Goal: Participate in discussion: Engage in conversation with other users on a specific topic

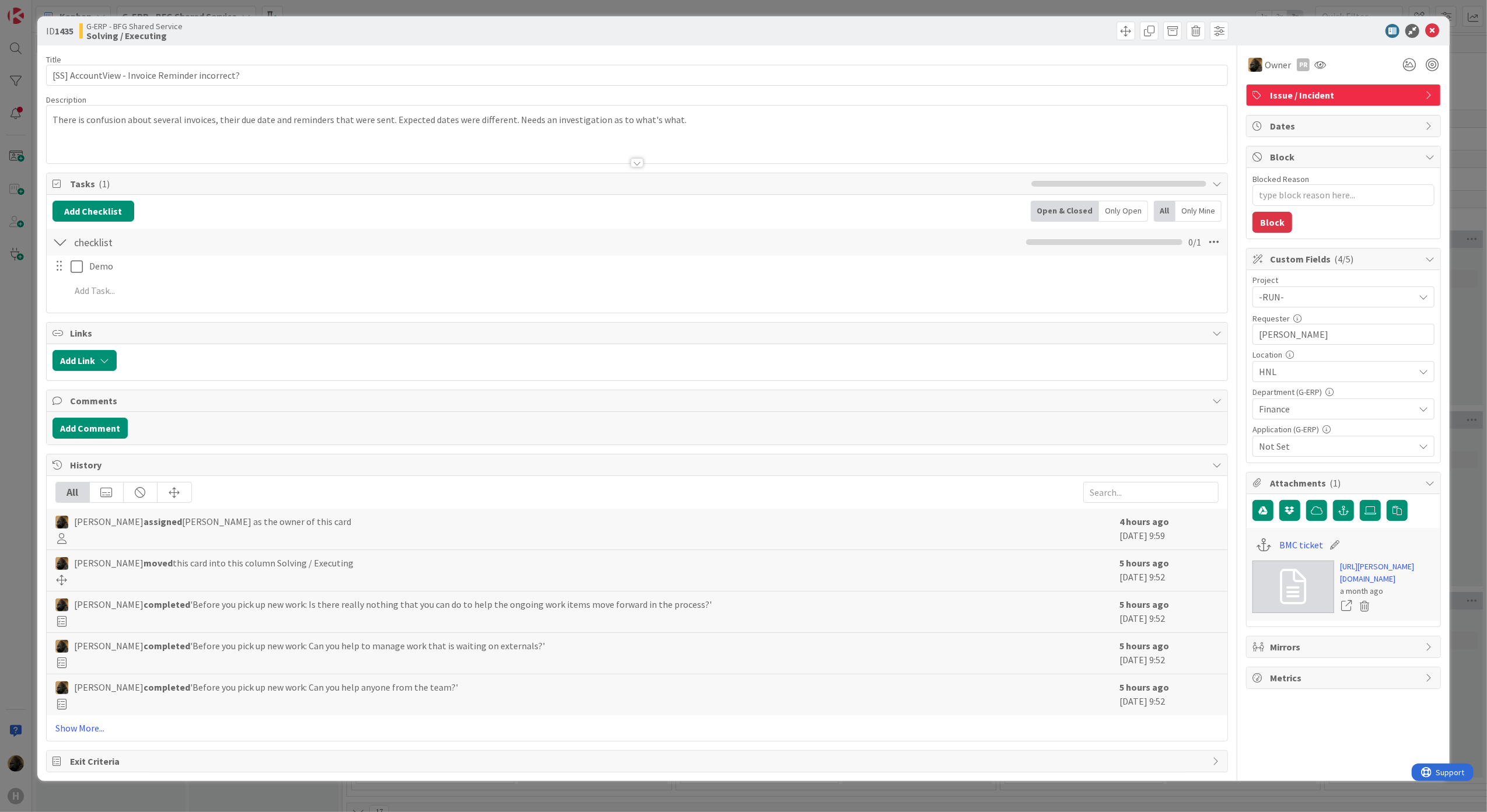
click at [5, 378] on div "ID 1435 G-ERP - BFG Shared Service Solving / Executing Title 46 / 128 [SS] Acco…" at bounding box center [743, 406] width 1487 height 812
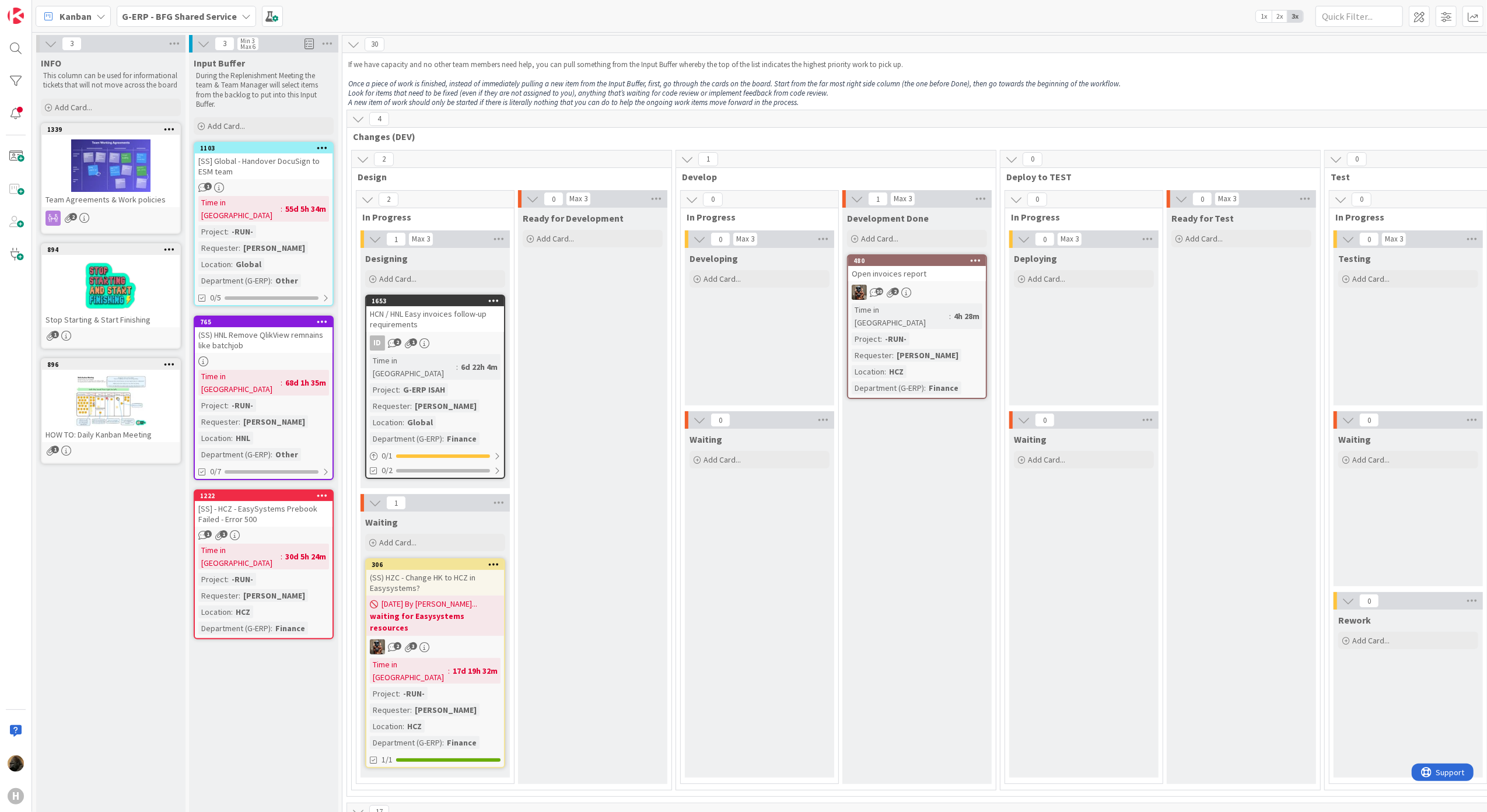
click at [147, 10] on b "G-ERP - BFG Shared Service" at bounding box center [179, 16] width 115 height 12
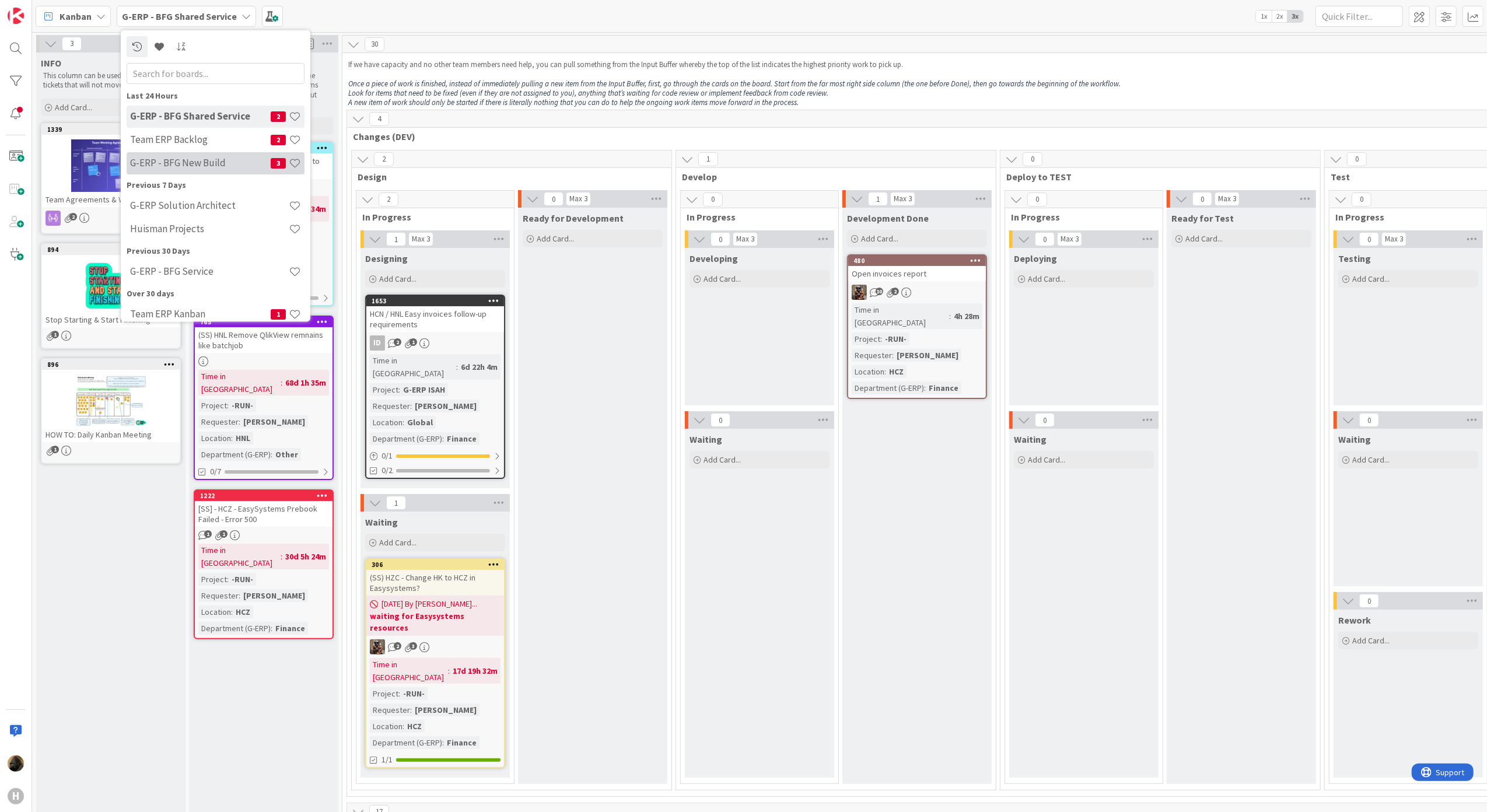
click at [173, 151] on div "G-ERP - BFG New Build 3" at bounding box center [215, 162] width 178 height 22
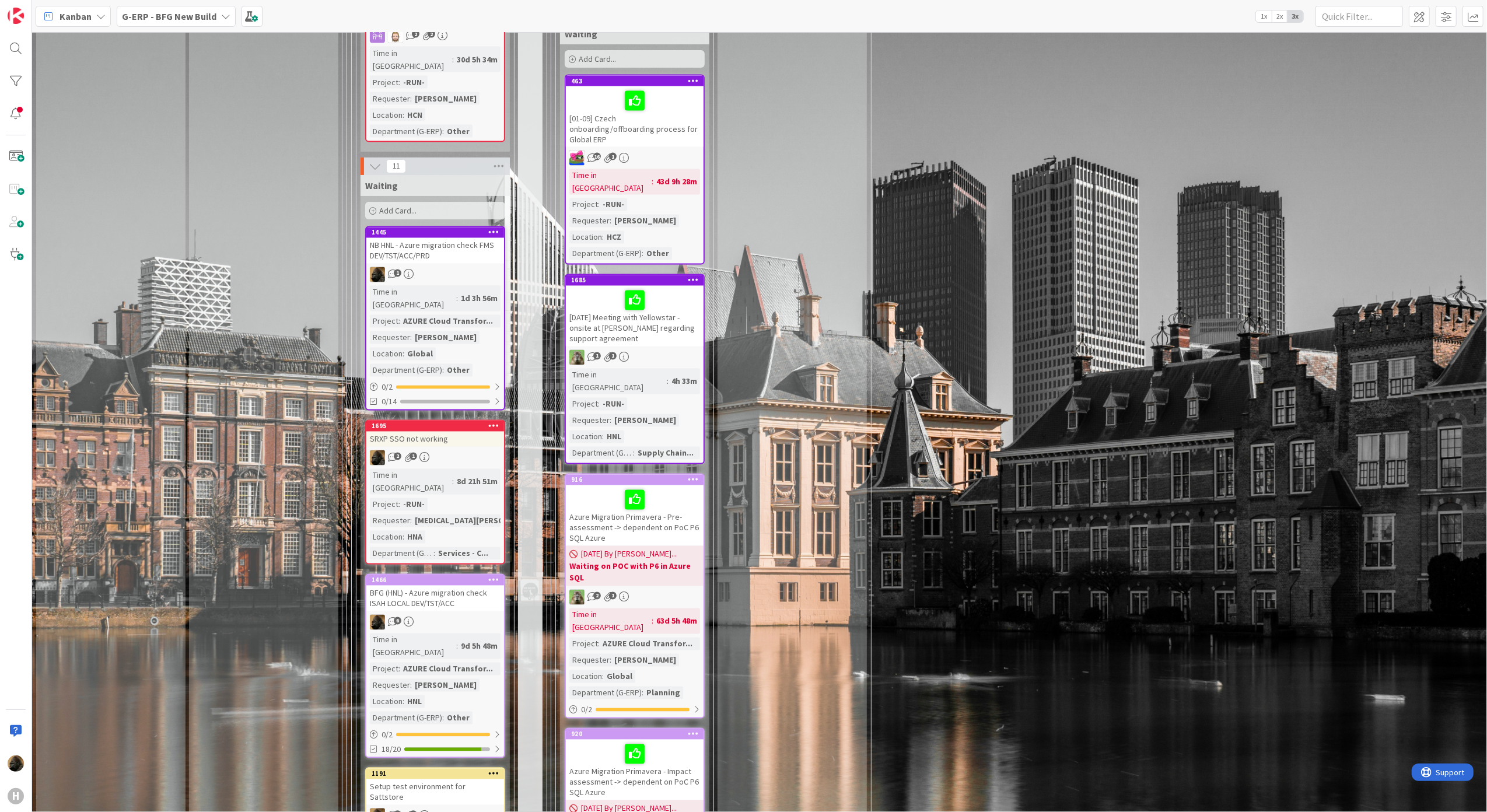
scroll to position [2090, 0]
click at [441, 584] on div "BFG (HNL) - Azure migration check ISAH LOCAL DEV/TST/ACC" at bounding box center [435, 597] width 138 height 25
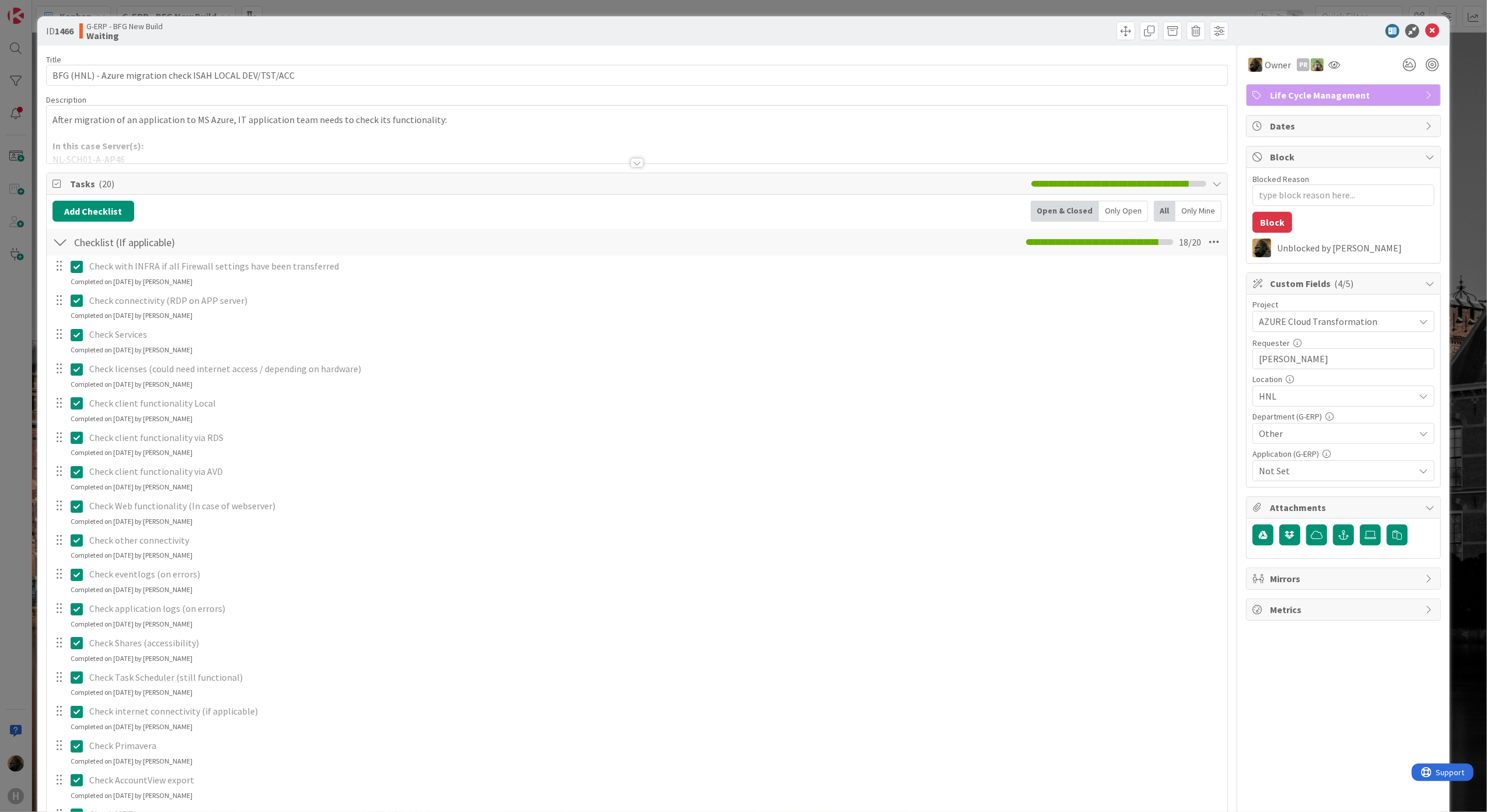
type textarea "x"
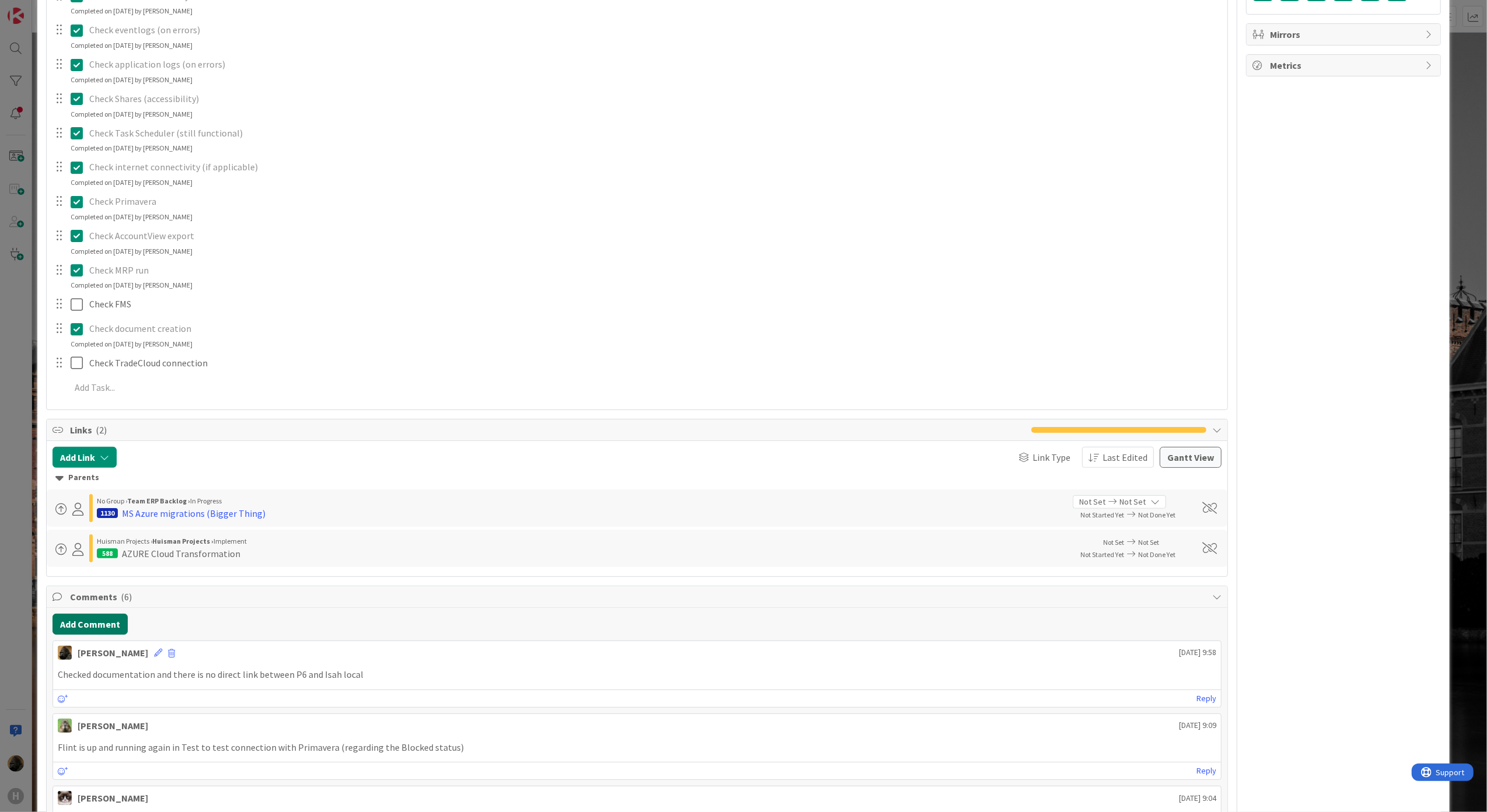
click at [108, 629] on button "Add Comment" at bounding box center [90, 624] width 75 height 21
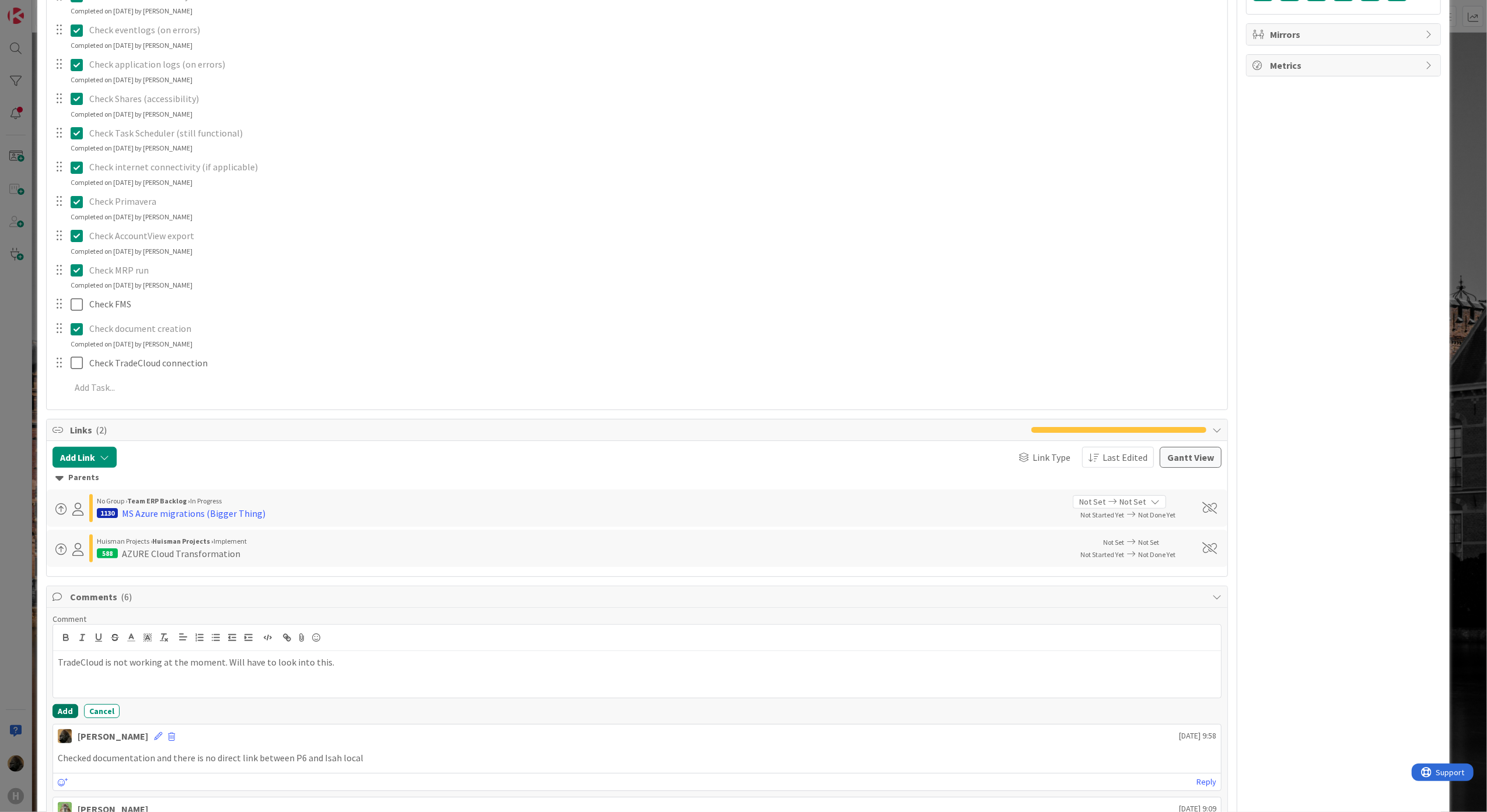
click at [66, 712] on button "Add" at bounding box center [65, 711] width 25 height 14
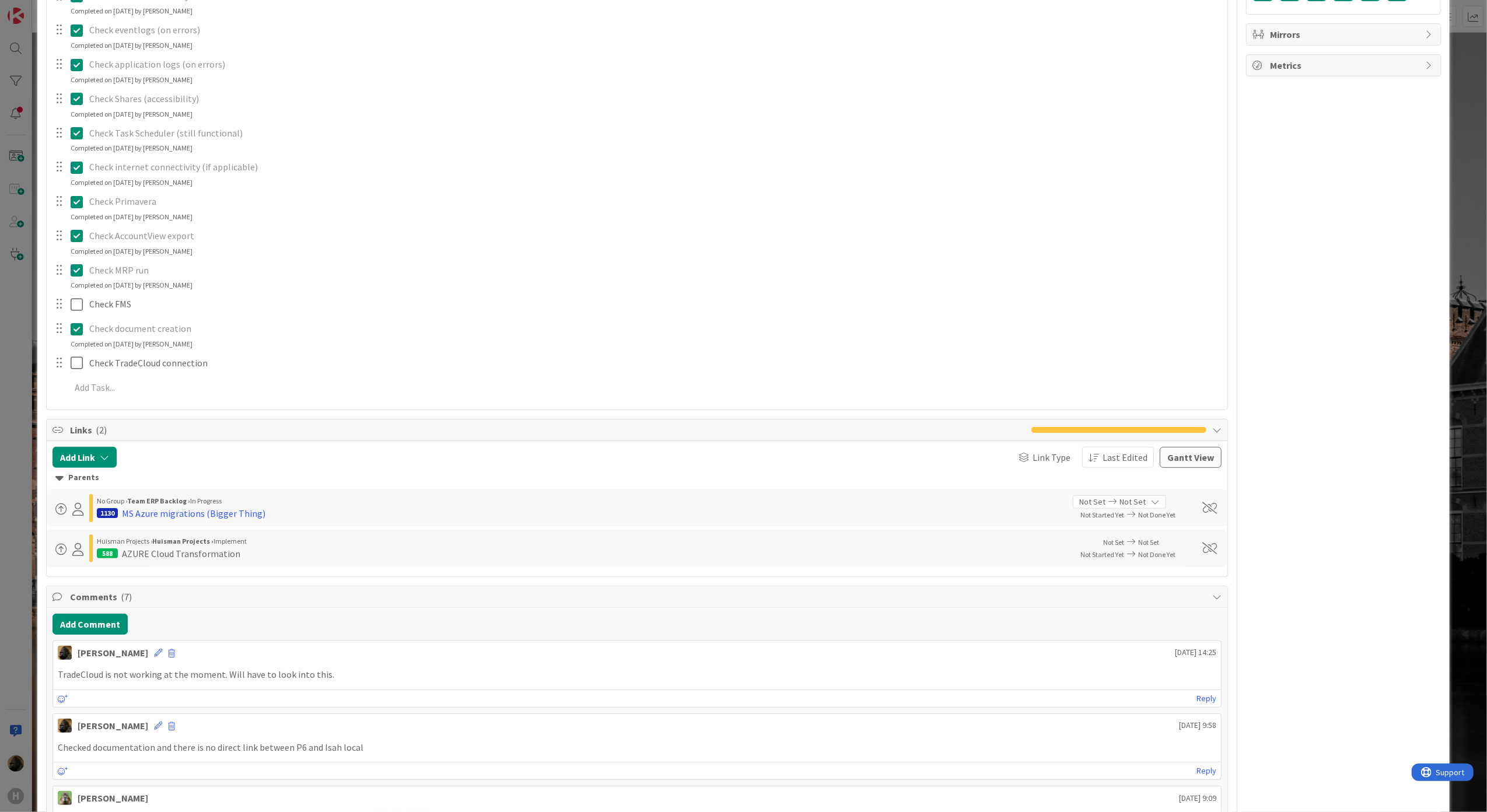
click at [15, 633] on div "ID 1466 G-ERP - BFG New Build Waiting Title 56 / 128 BFG (HNL) - Azure migratio…" at bounding box center [743, 406] width 1487 height 812
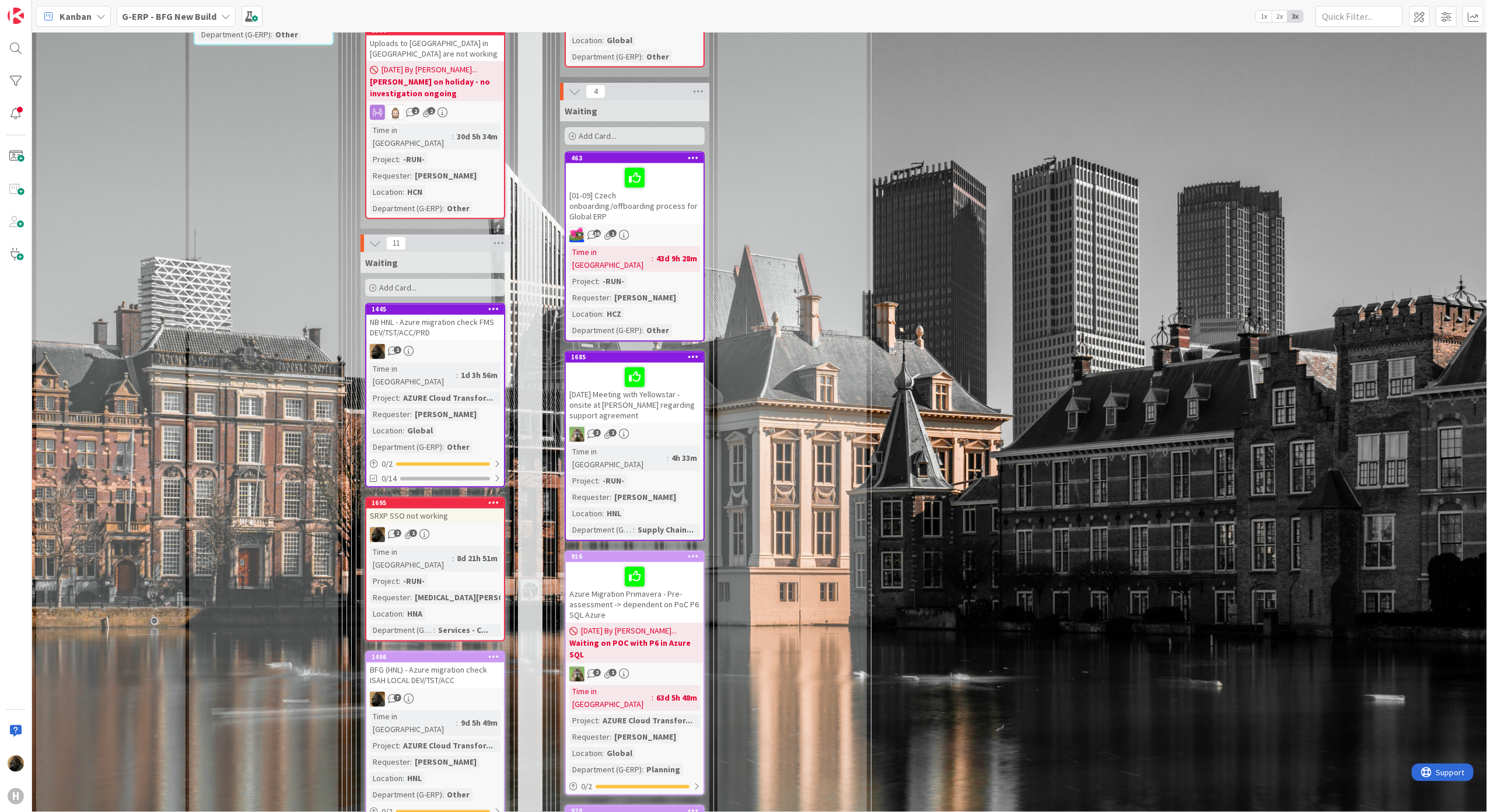
click at [417, 315] on div "NB HNL - Azure migration check FMS DEV/TST/ACC/PRD" at bounding box center [435, 328] width 138 height 25
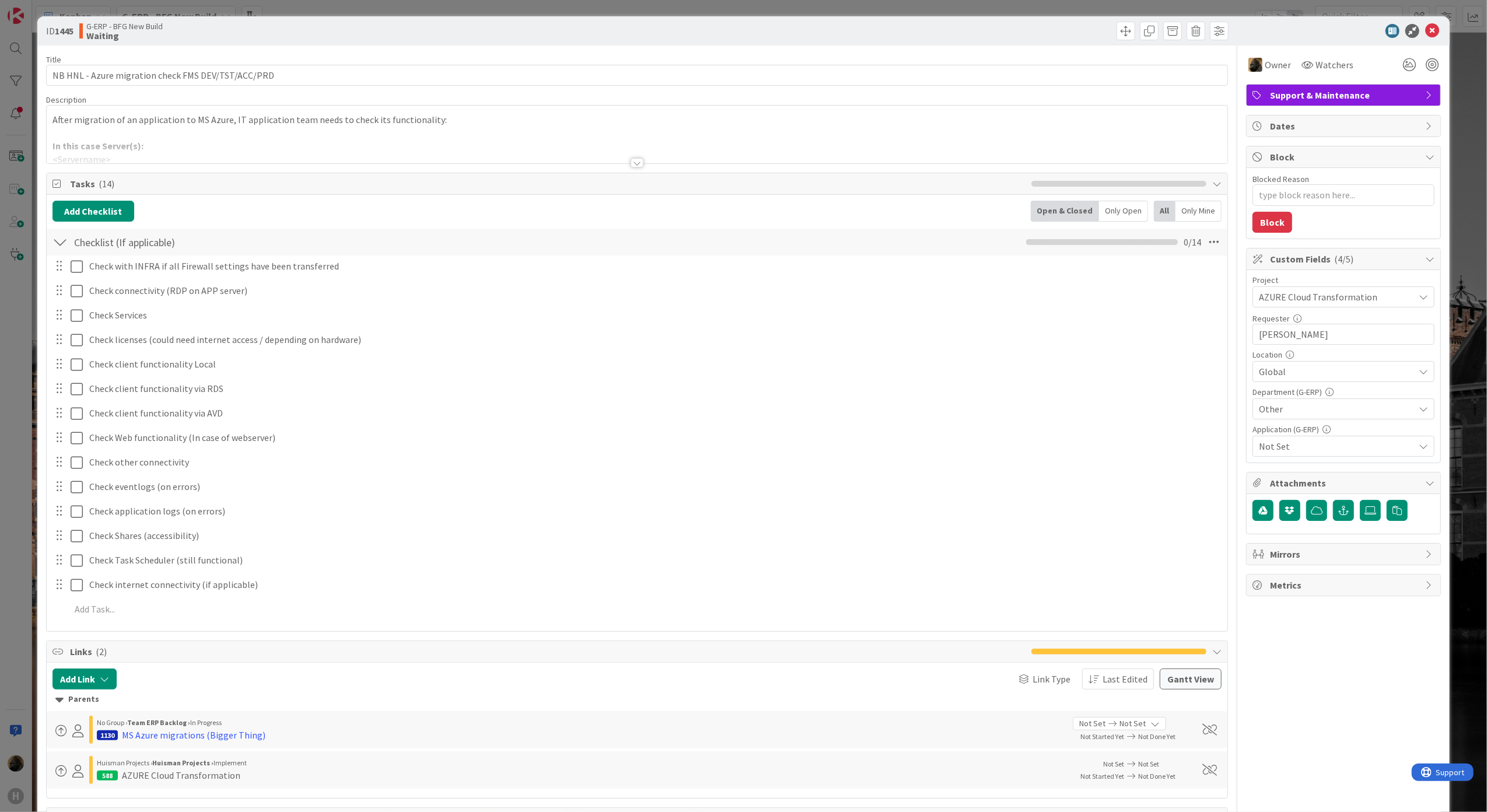
type textarea "x"
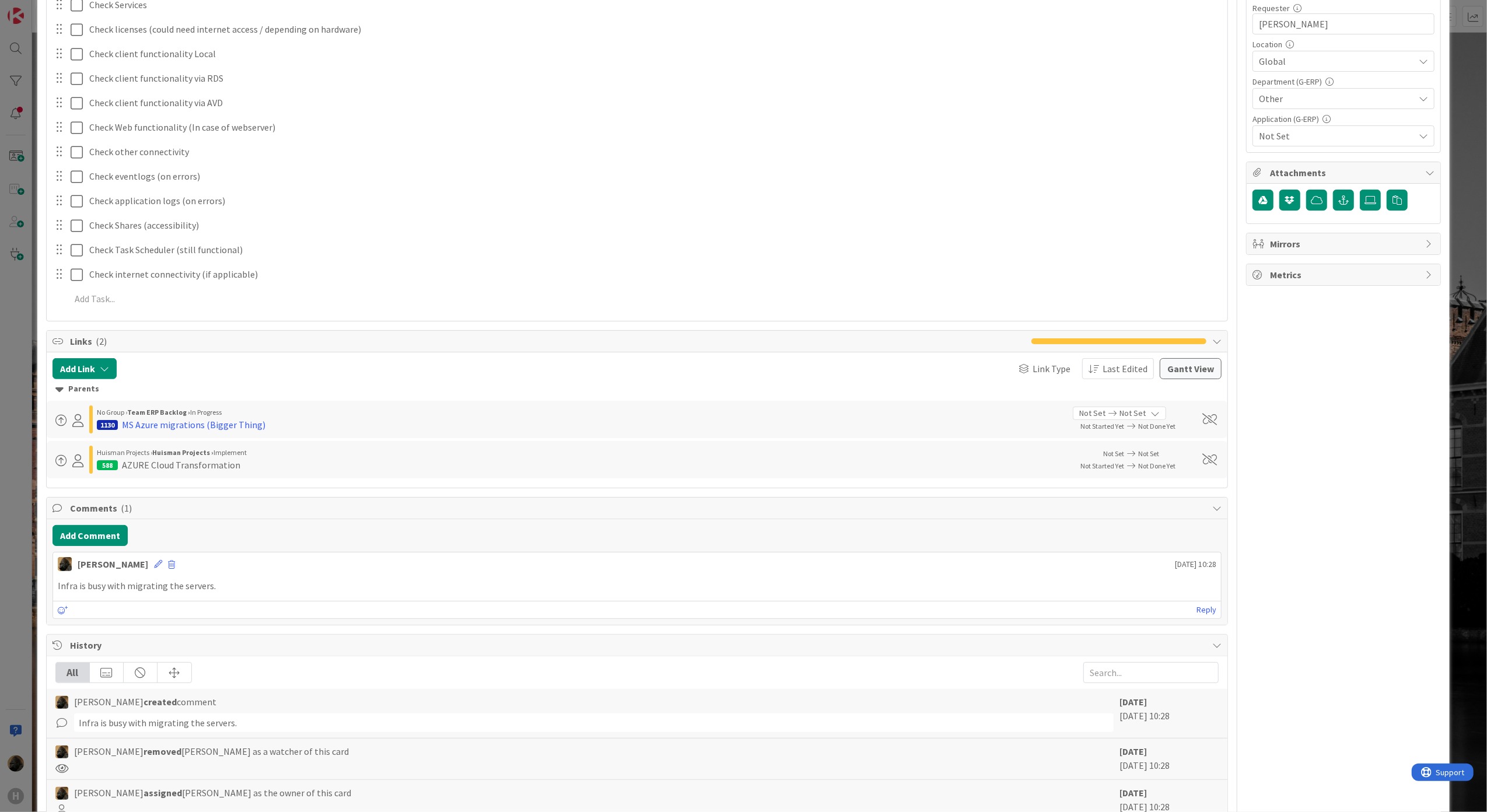
scroll to position [310, 0]
click at [94, 532] on button "Add Comment" at bounding box center [90, 535] width 75 height 21
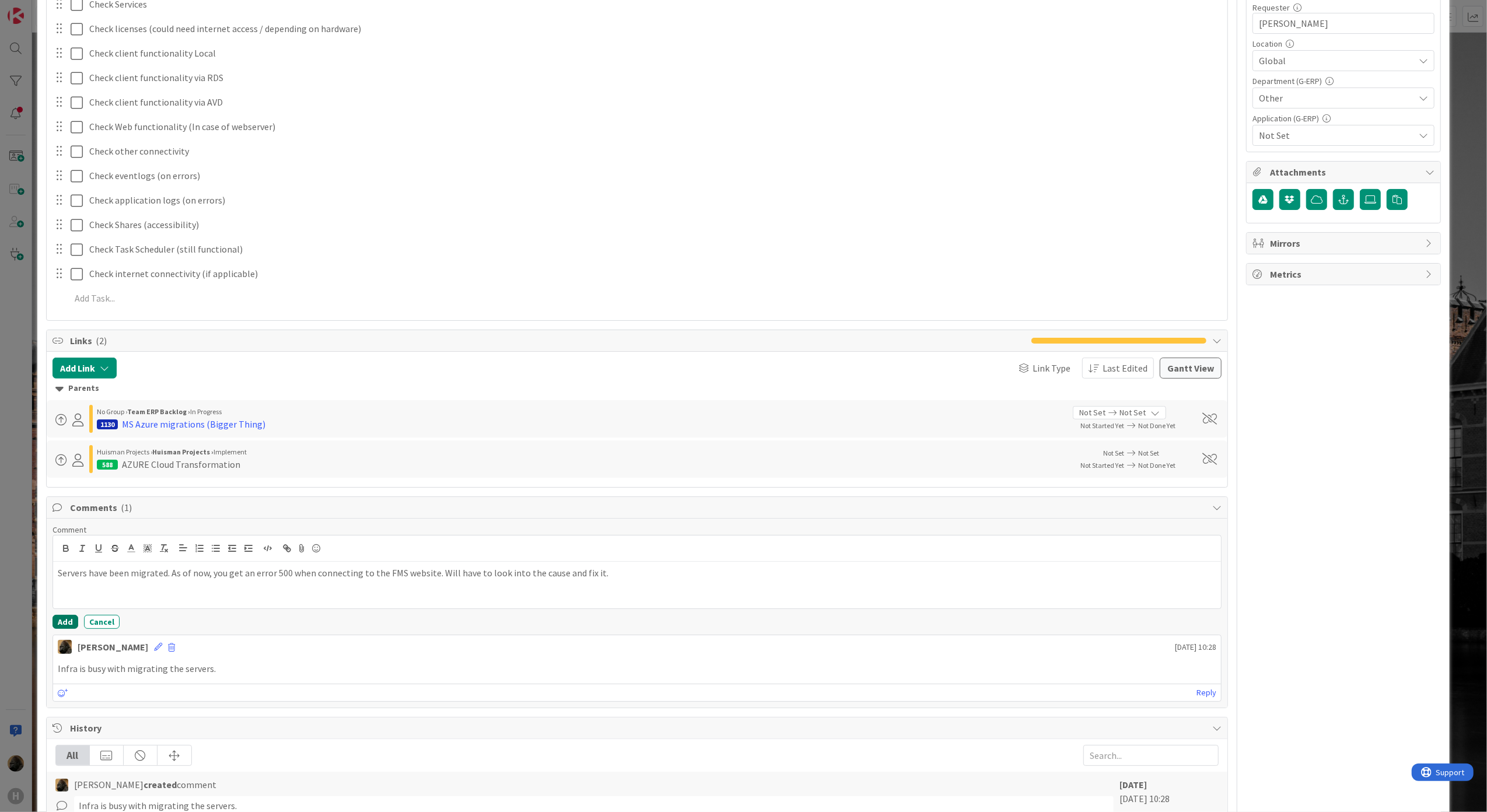
click at [67, 622] on button "Add" at bounding box center [65, 622] width 25 height 14
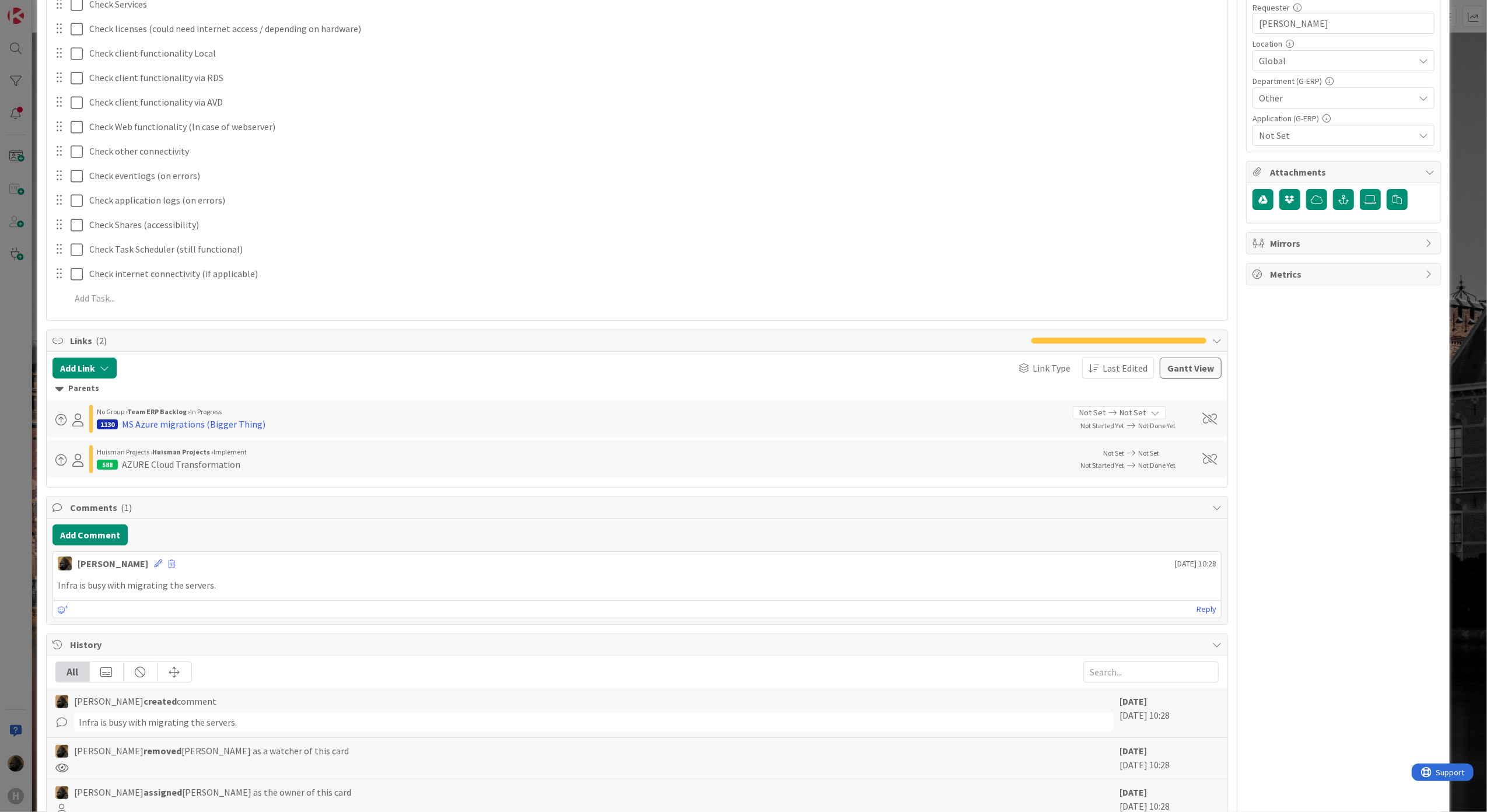
type textarea "x"
click at [31, 544] on div "ID 1445 G-ERP - BFG New Build Waiting Title 50 / 128 NB HNL - Azure migration c…" at bounding box center [743, 406] width 1487 height 812
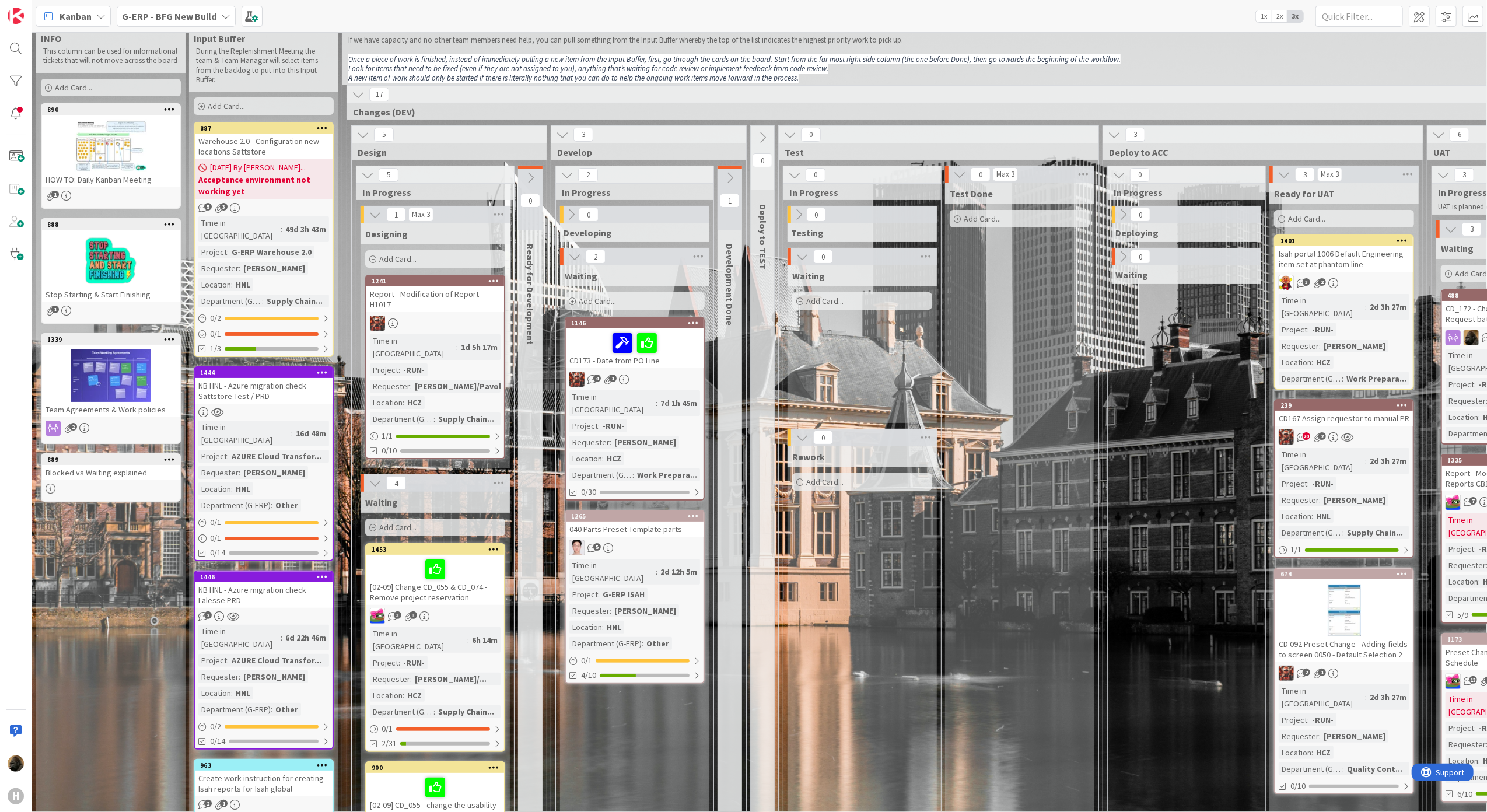
scroll to position [0, 0]
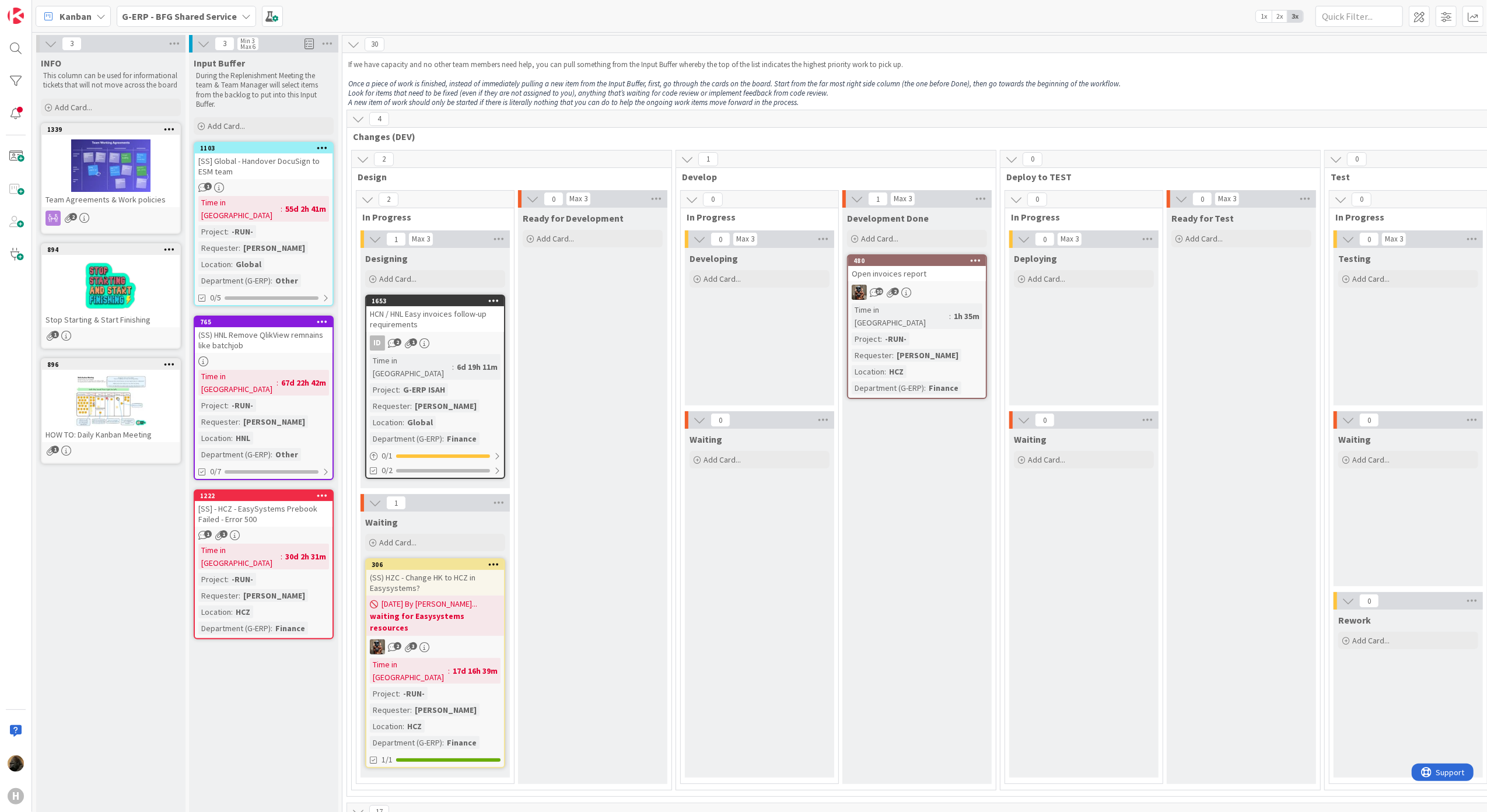
scroll to position [779, 0]
